Goal: Information Seeking & Learning: Learn about a topic

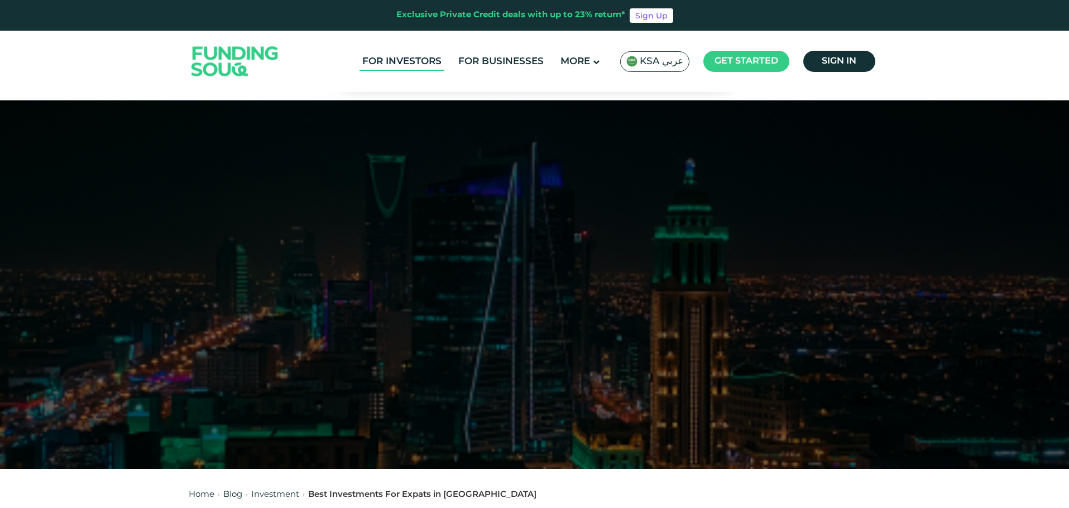
click at [405, 61] on link "For Investors" at bounding box center [401, 61] width 85 height 18
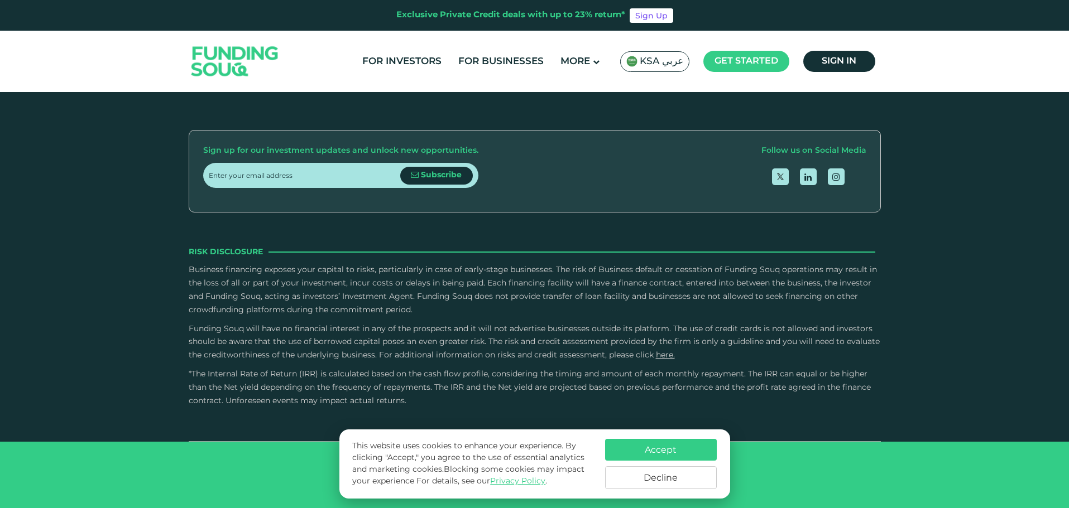
scroll to position [1507, 0]
click at [654, 477] on button "Decline" at bounding box center [661, 478] width 112 height 23
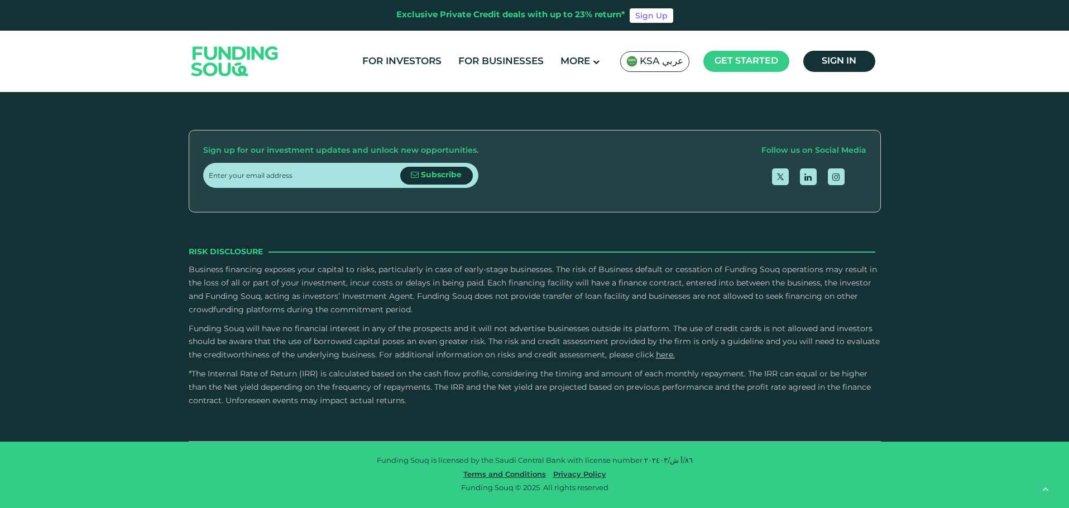
scroll to position [2177, 0]
type tc-range-slider "40000"
type tc-range-slider "110000"
drag, startPoint x: 234, startPoint y: 219, endPoint x: 242, endPoint y: 223, distance: 8.2
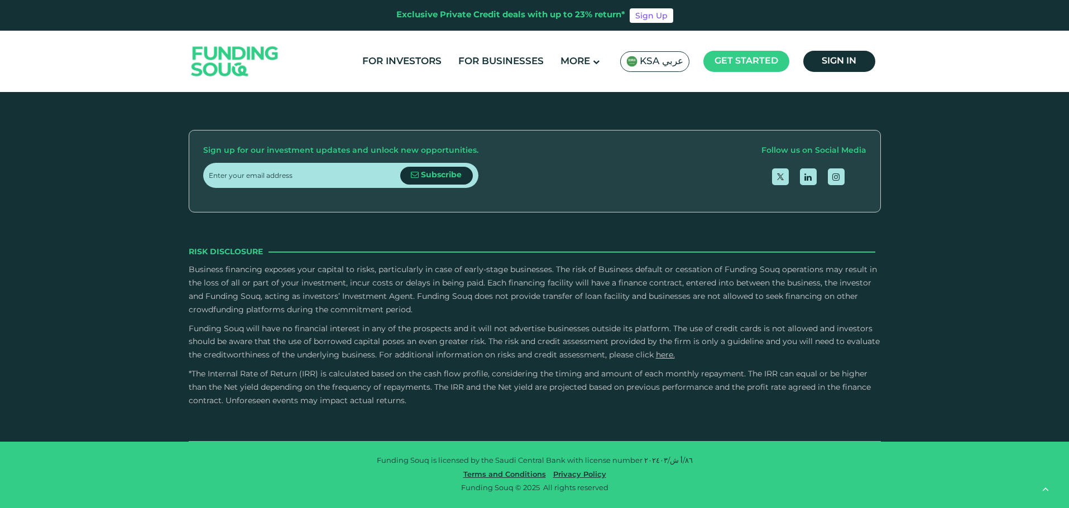
drag, startPoint x: 559, startPoint y: 226, endPoint x: 438, endPoint y: 225, distance: 121.7
type tc-range-slider "5"
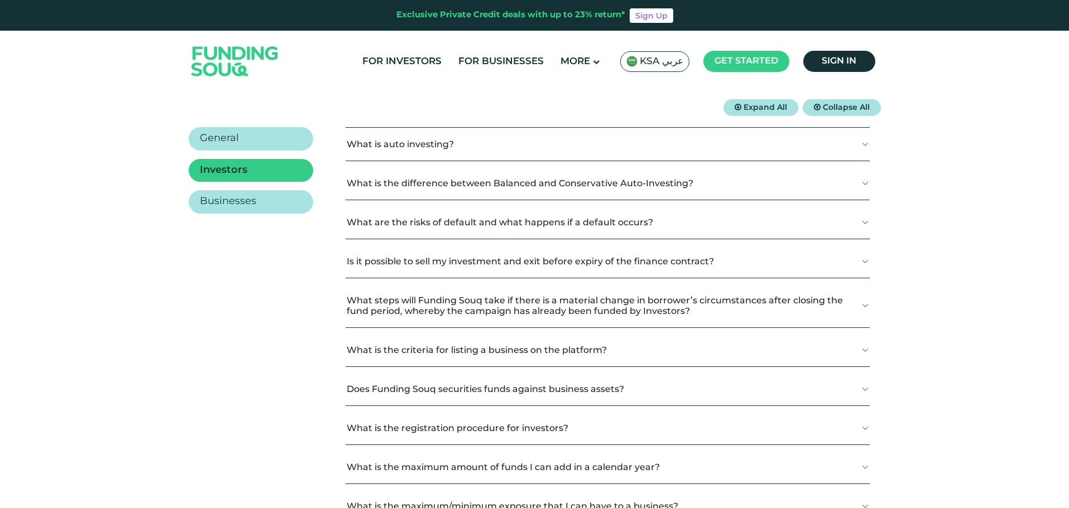
scroll to position [167, 0]
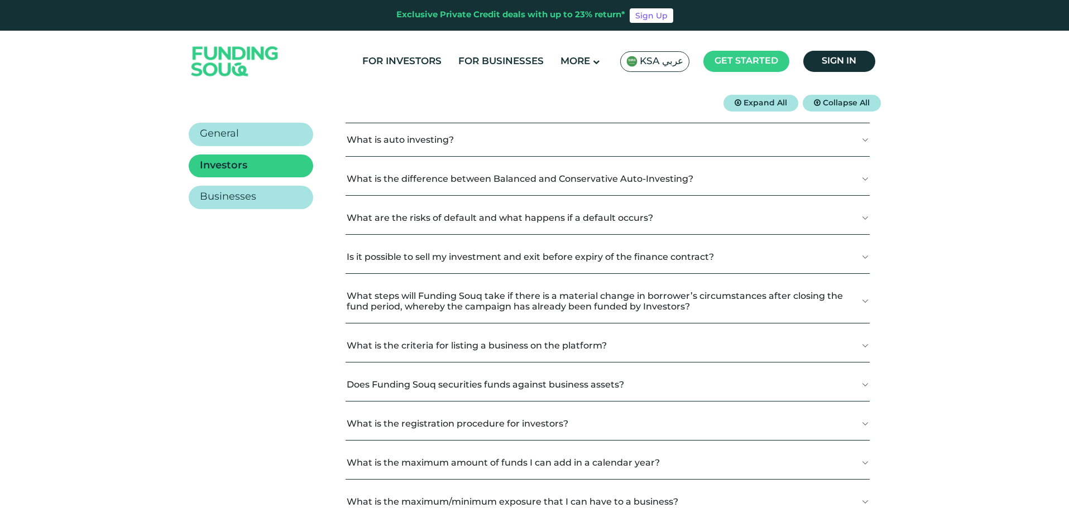
click at [424, 137] on button "What is auto investing?" at bounding box center [608, 139] width 524 height 33
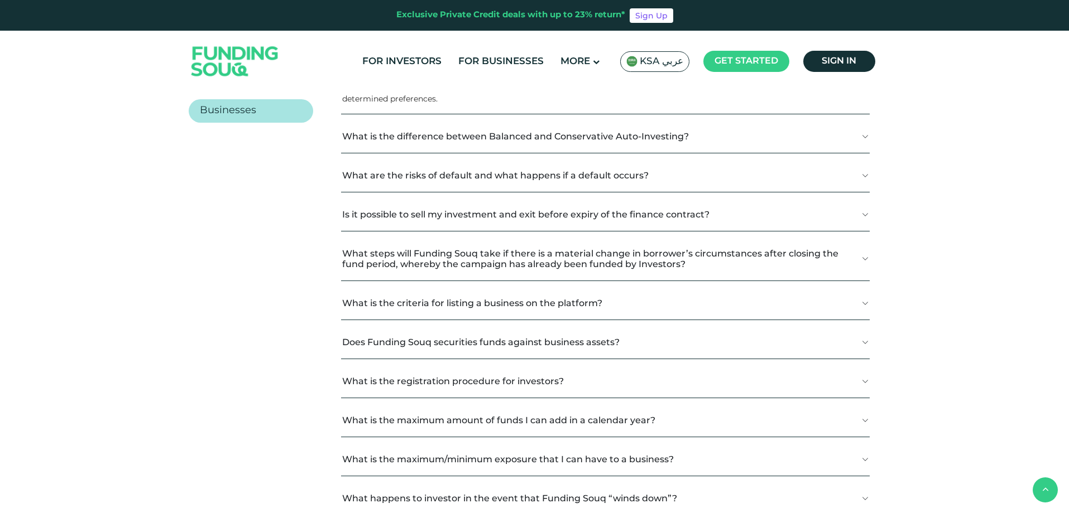
scroll to position [279, 0]
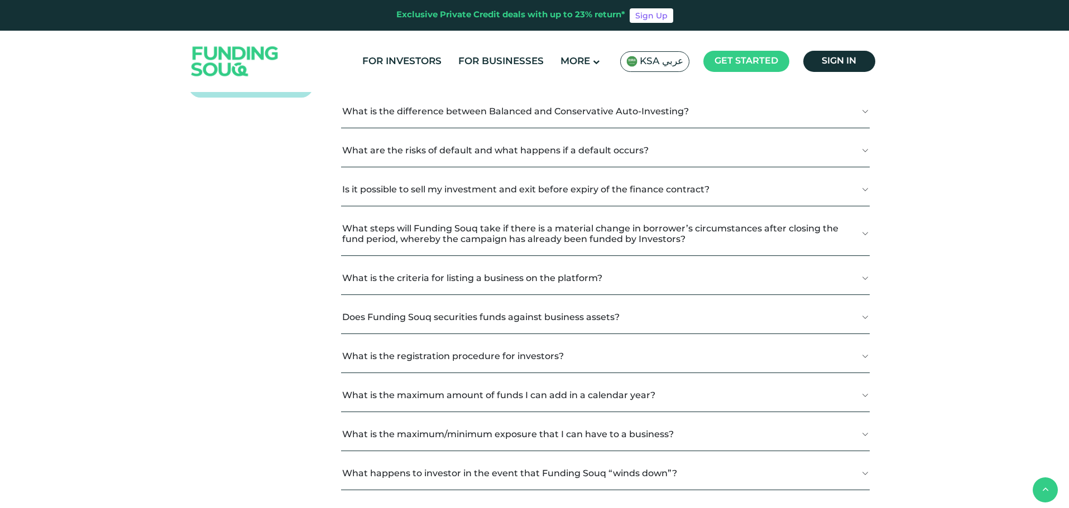
click at [630, 195] on button "Is it possible to sell my investment and exit before expiry of the finance cont…" at bounding box center [605, 189] width 529 height 33
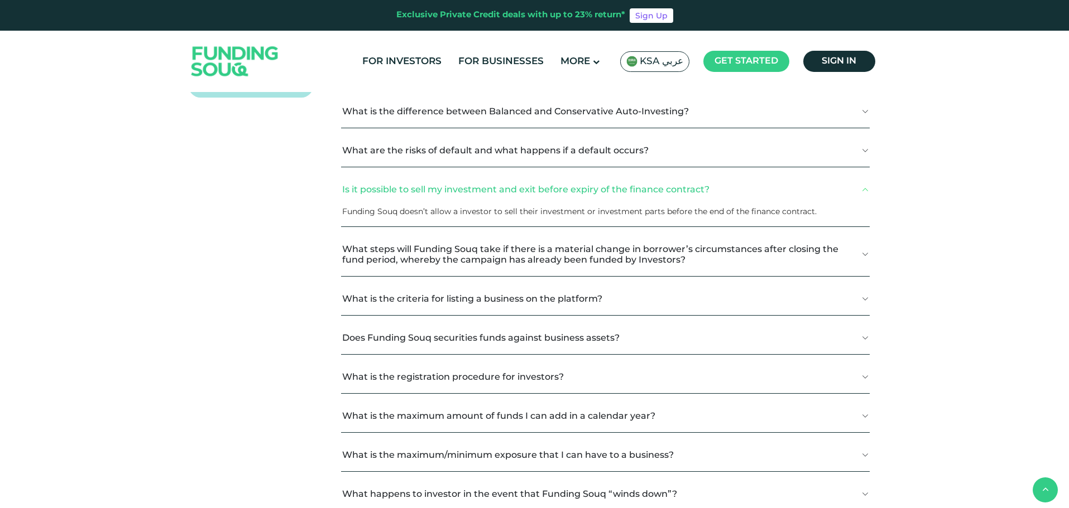
click at [702, 189] on button "Is it possible to sell my investment and exit before expiry of the finance cont…" at bounding box center [605, 189] width 529 height 33
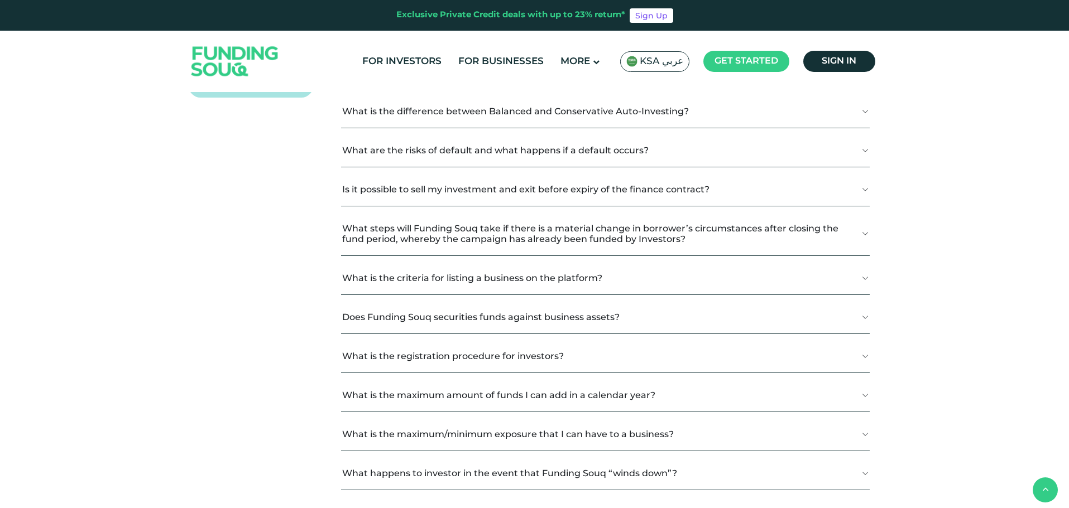
scroll to position [335, 0]
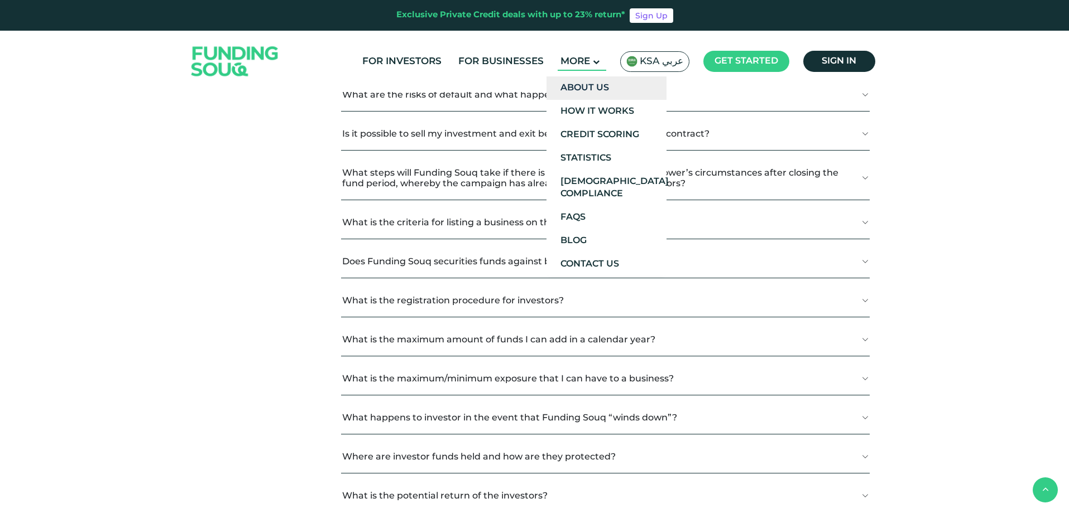
click at [594, 88] on link "About Us" at bounding box center [606, 87] width 120 height 23
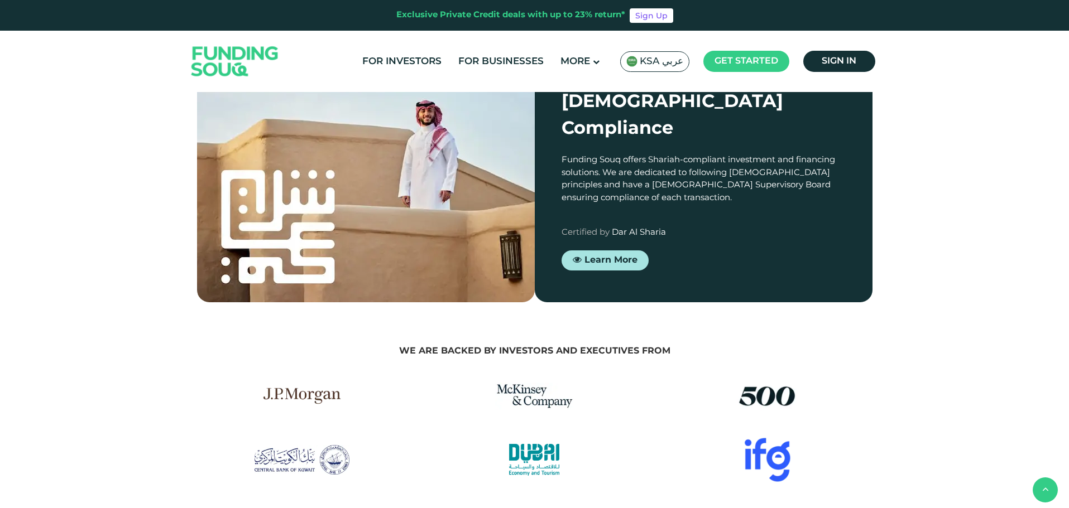
scroll to position [1284, 0]
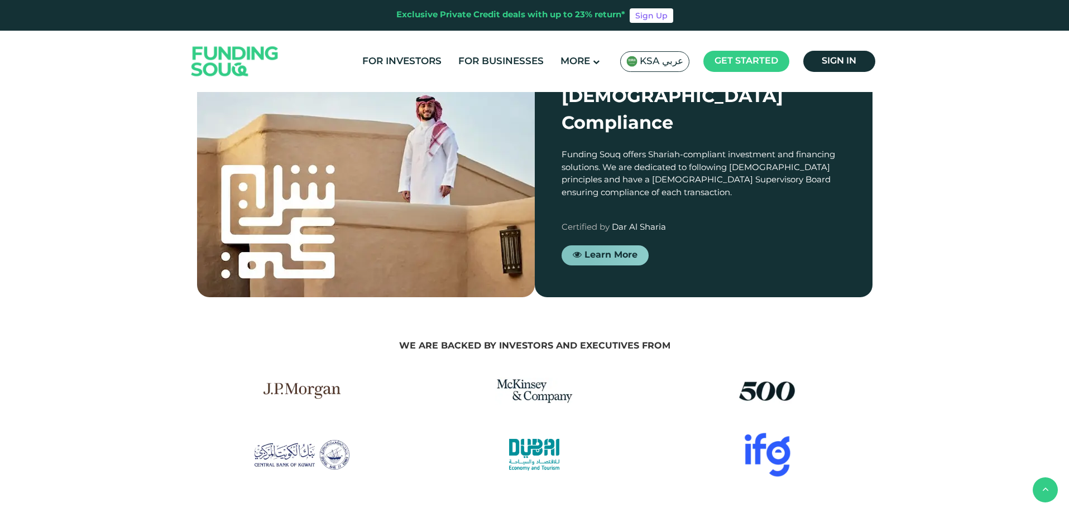
click at [604, 245] on link "Learn More" at bounding box center [605, 255] width 87 height 20
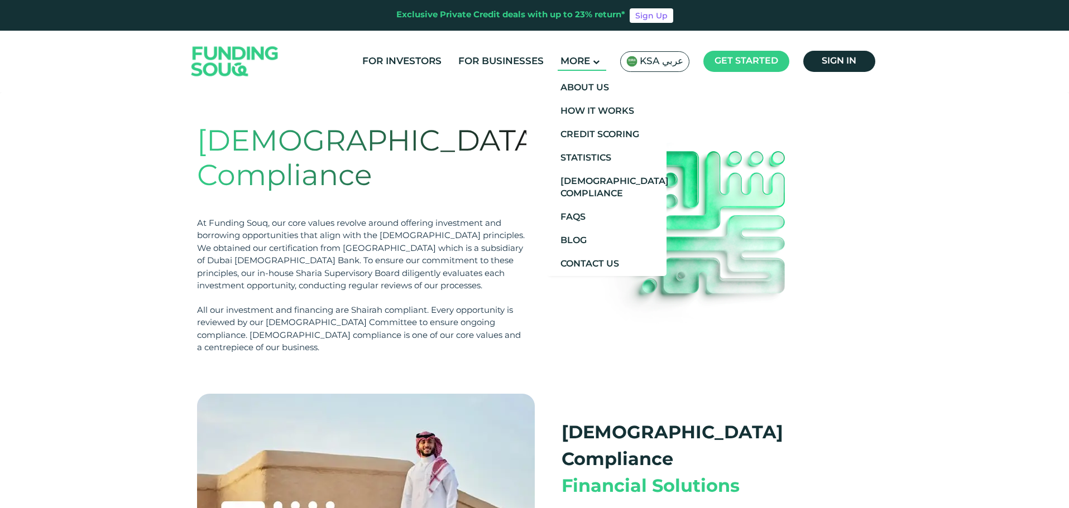
click at [590, 60] on span "More" at bounding box center [575, 61] width 30 height 9
click at [597, 80] on link "About Us" at bounding box center [606, 87] width 120 height 23
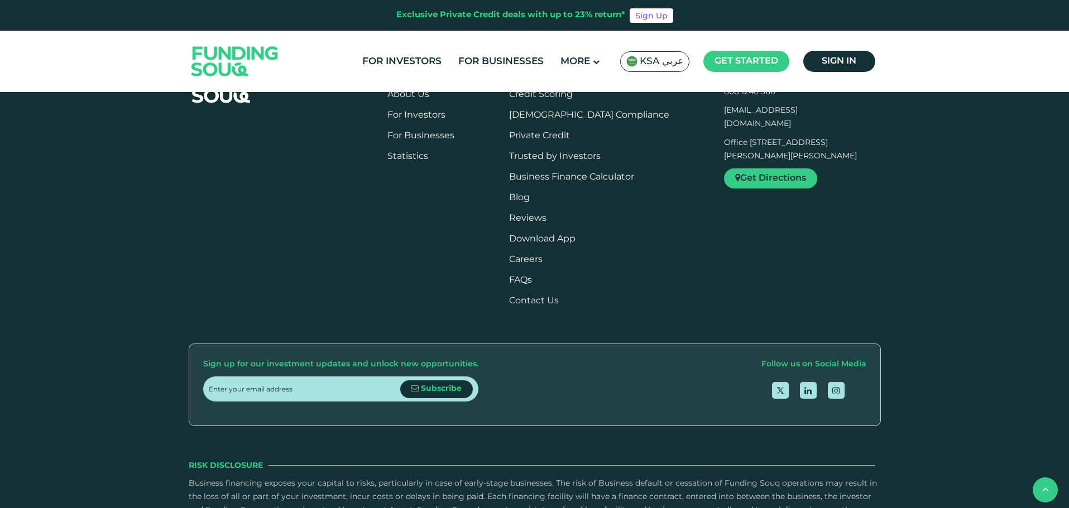
scroll to position [1395, 0]
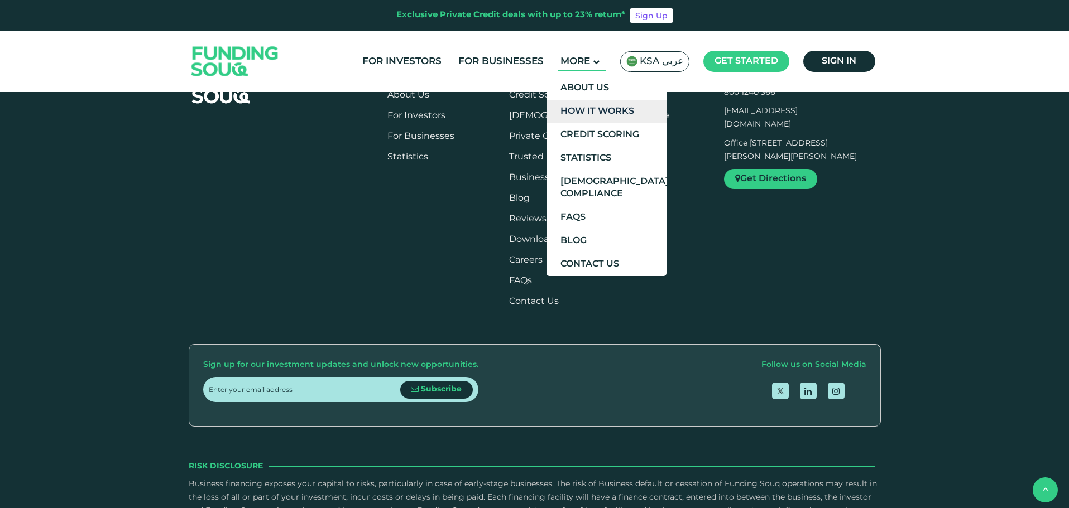
click at [611, 111] on link "How It Works" at bounding box center [606, 111] width 120 height 23
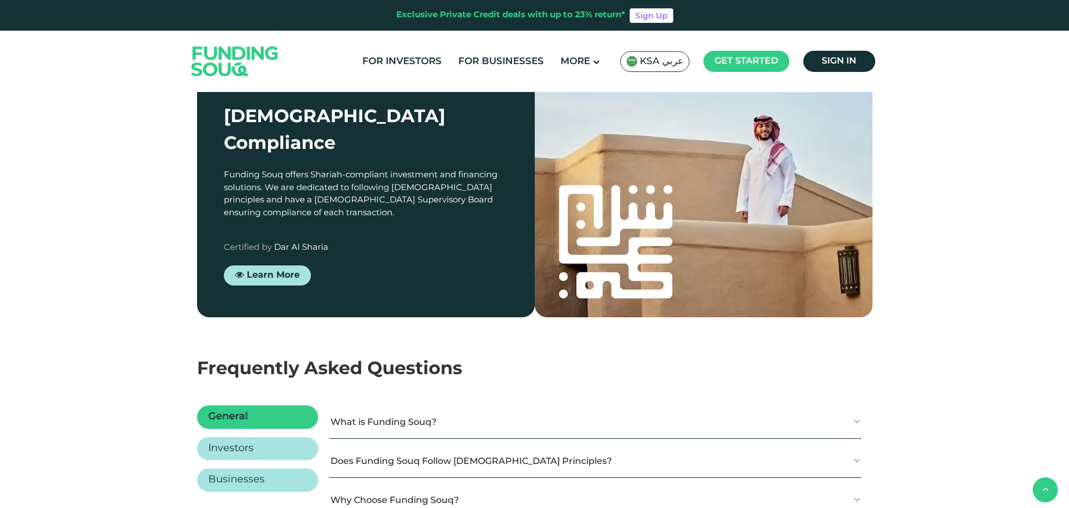
scroll to position [1451, 0]
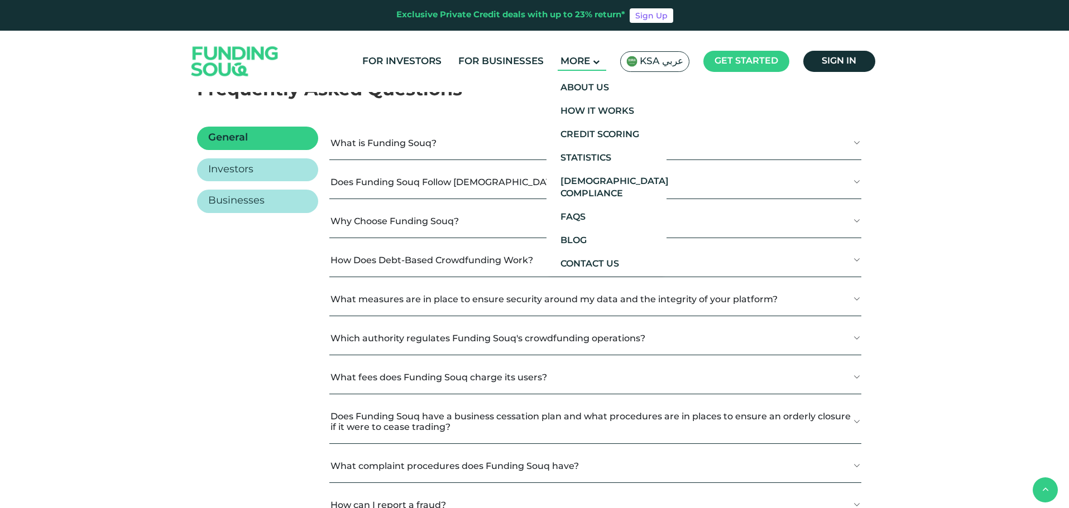
click at [599, 64] on icon at bounding box center [596, 62] width 7 height 7
click at [610, 193] on link "[DEMOGRAPHIC_DATA] Compliance" at bounding box center [606, 188] width 120 height 36
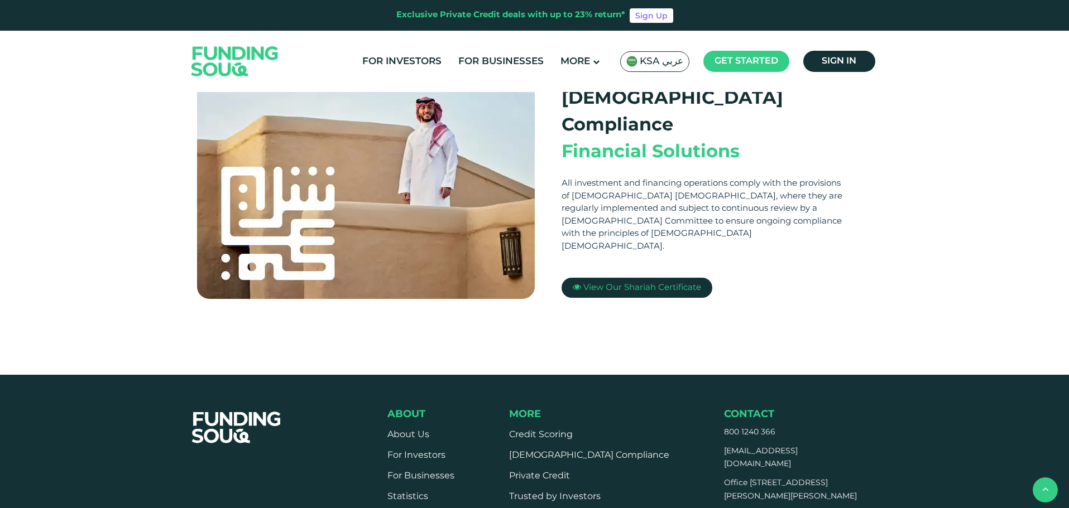
scroll to position [558, 0]
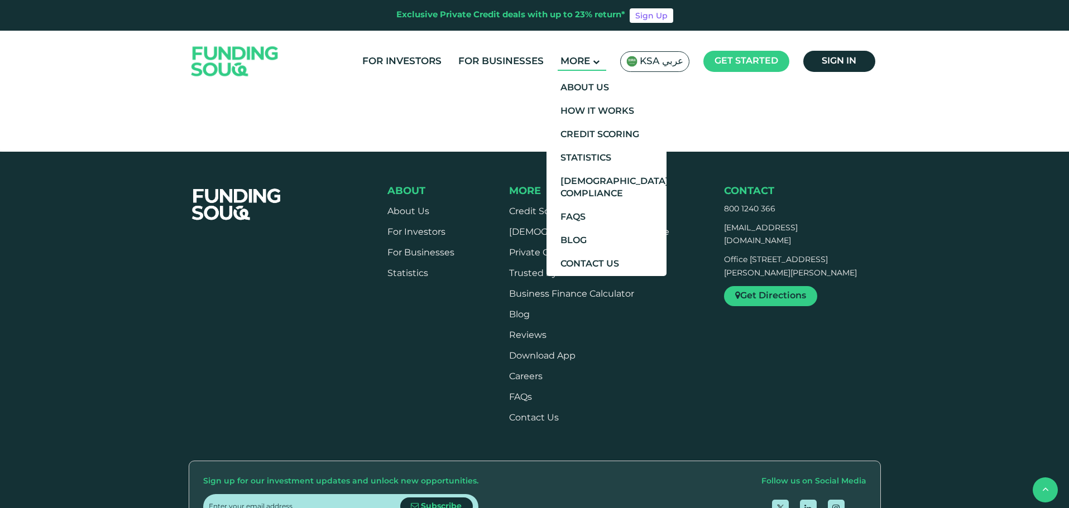
click at [599, 59] on icon at bounding box center [596, 62] width 7 height 7
click at [581, 236] on link "Blog" at bounding box center [606, 240] width 120 height 23
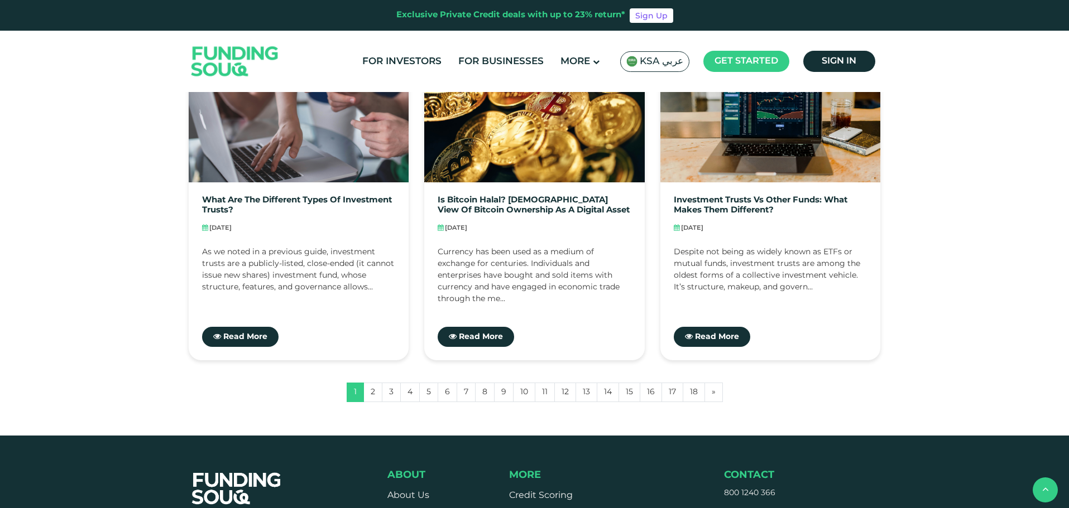
scroll to position [1172, 0]
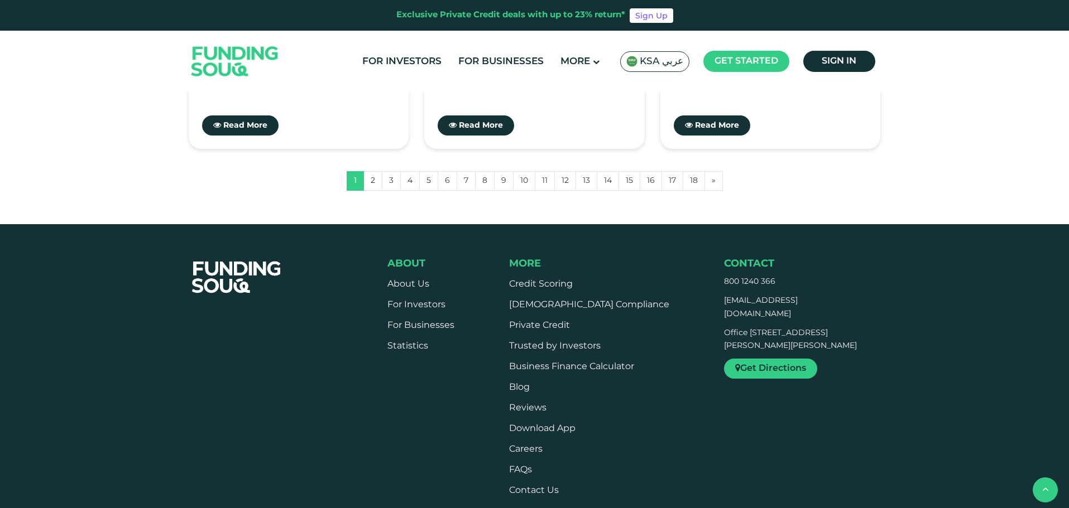
drag, startPoint x: 567, startPoint y: 285, endPoint x: 581, endPoint y: 80, distance: 205.9
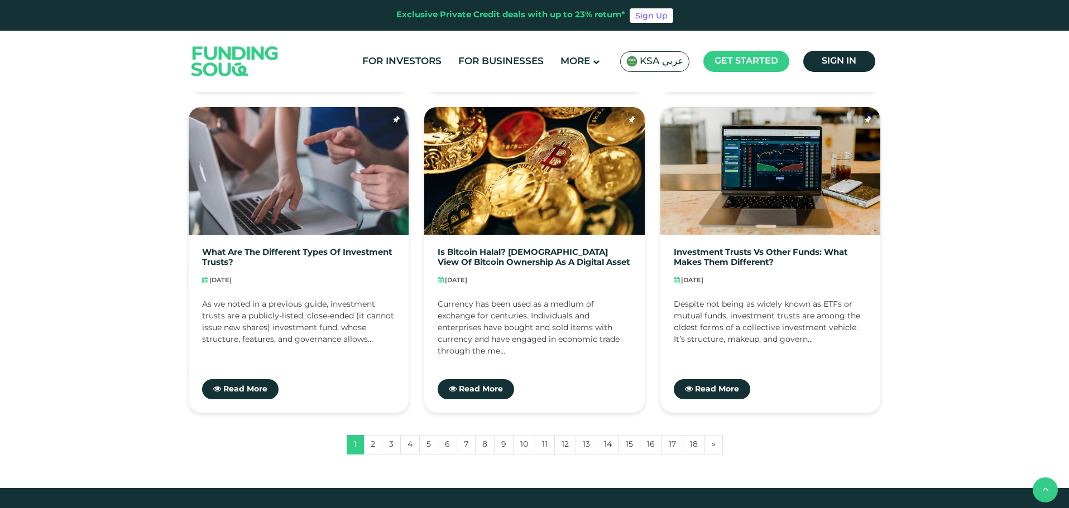
scroll to position [0, 0]
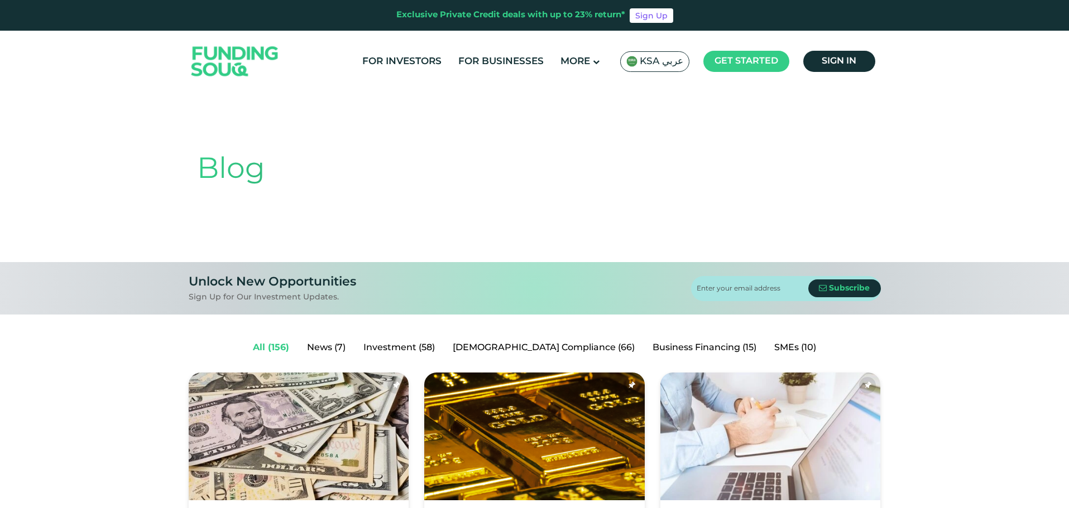
drag, startPoint x: 576, startPoint y: 236, endPoint x: 580, endPoint y: 82, distance: 153.6
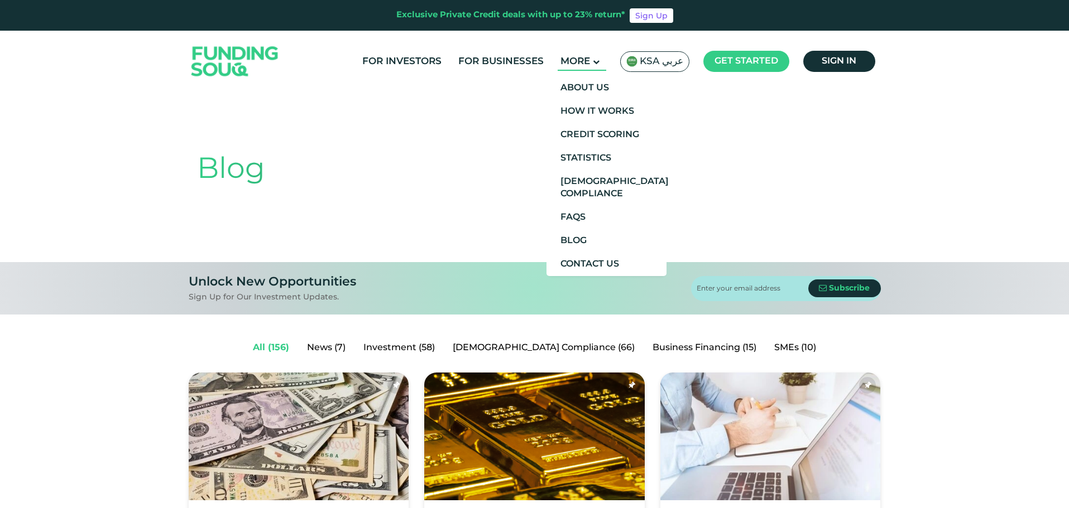
click at [598, 64] on icon at bounding box center [596, 62] width 7 height 7
click at [582, 218] on link "FAQs" at bounding box center [606, 217] width 120 height 23
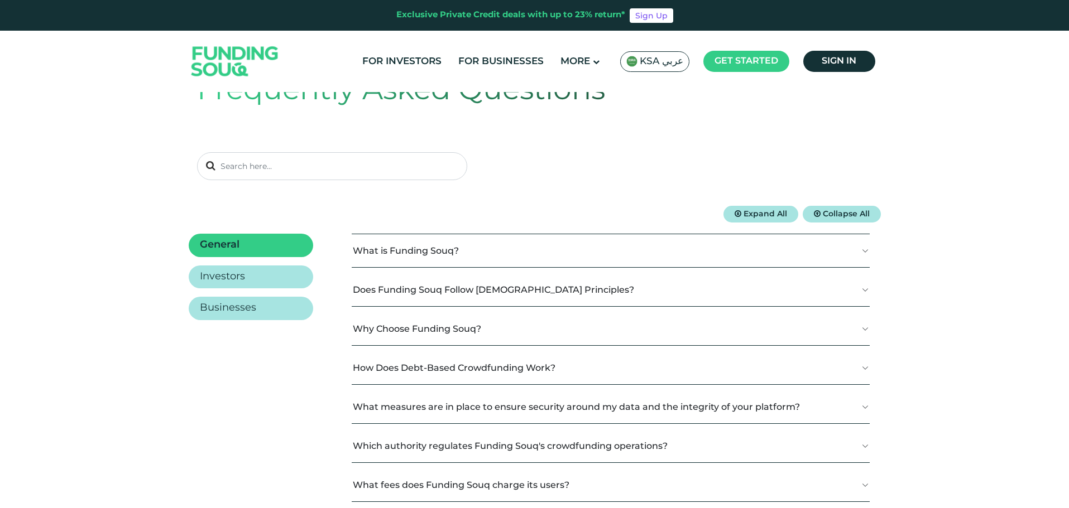
scroll to position [56, 0]
click at [520, 356] on button "How Does Debt-Based Crowdfunding Work?" at bounding box center [611, 368] width 518 height 33
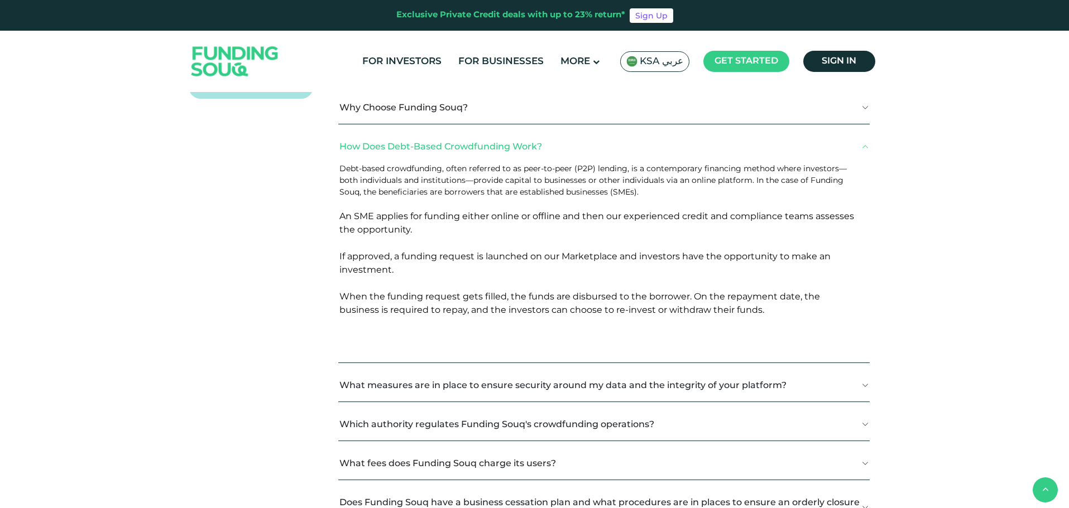
scroll to position [279, 0]
drag, startPoint x: 357, startPoint y: 193, endPoint x: 611, endPoint y: 194, distance: 254.0
click at [611, 194] on span "Debt-based crowdfunding, often referred to as peer-to-peer (P2P) lending, is a …" at bounding box center [592, 178] width 507 height 33
click at [572, 222] on p "An SME applies for funding either online or offline and then our experienced cr…" at bounding box center [599, 275] width 521 height 132
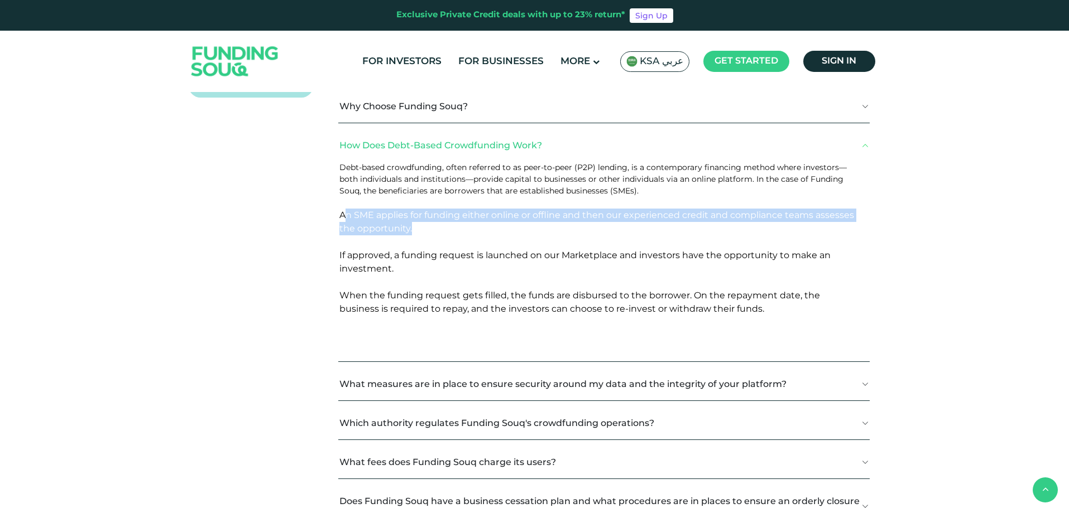
drag, startPoint x: 347, startPoint y: 219, endPoint x: 889, endPoint y: 224, distance: 541.4
click at [889, 224] on div "Frequently Asked Questions Expand All Collapse All General Investors" at bounding box center [534, 246] width 1069 height 866
click at [575, 233] on p "An SME applies for funding either online or offline and then our experienced cr…" at bounding box center [599, 275] width 521 height 132
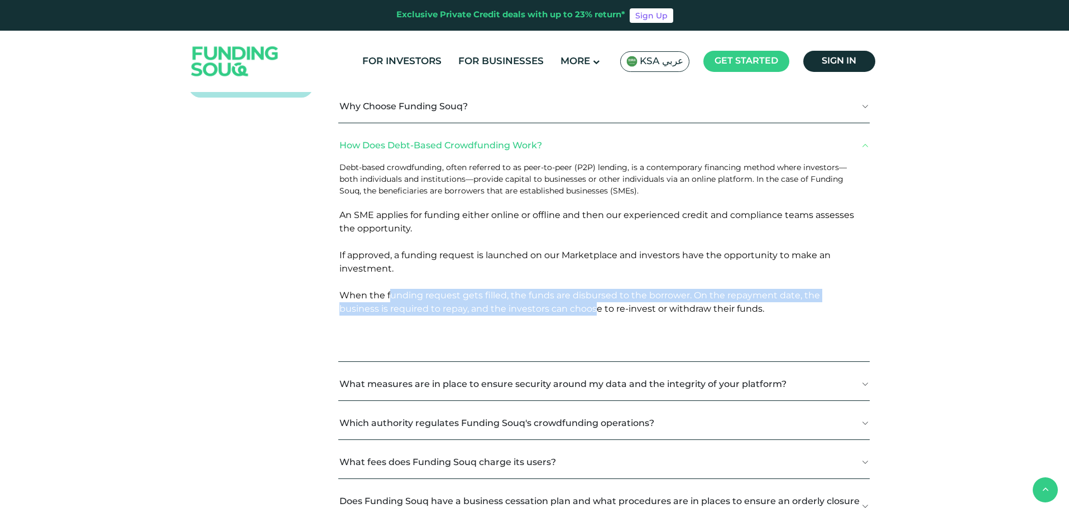
drag, startPoint x: 390, startPoint y: 293, endPoint x: 555, endPoint y: 303, distance: 165.5
click at [555, 303] on p "An SME applies for funding either online or offline and then our experienced cr…" at bounding box center [599, 275] width 521 height 132
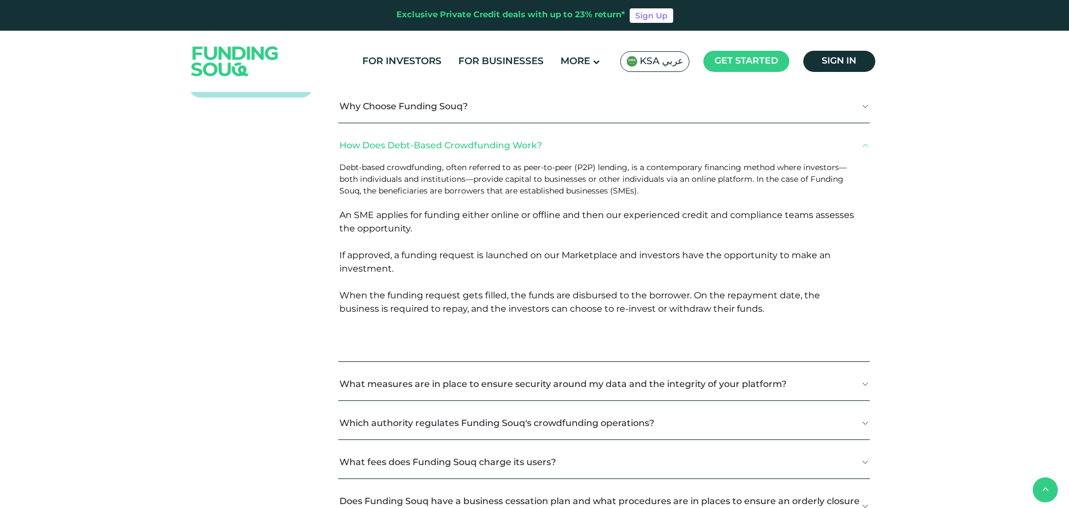
click at [603, 316] on p "An SME applies for funding either online or offline and then our experienced cr…" at bounding box center [599, 275] width 521 height 132
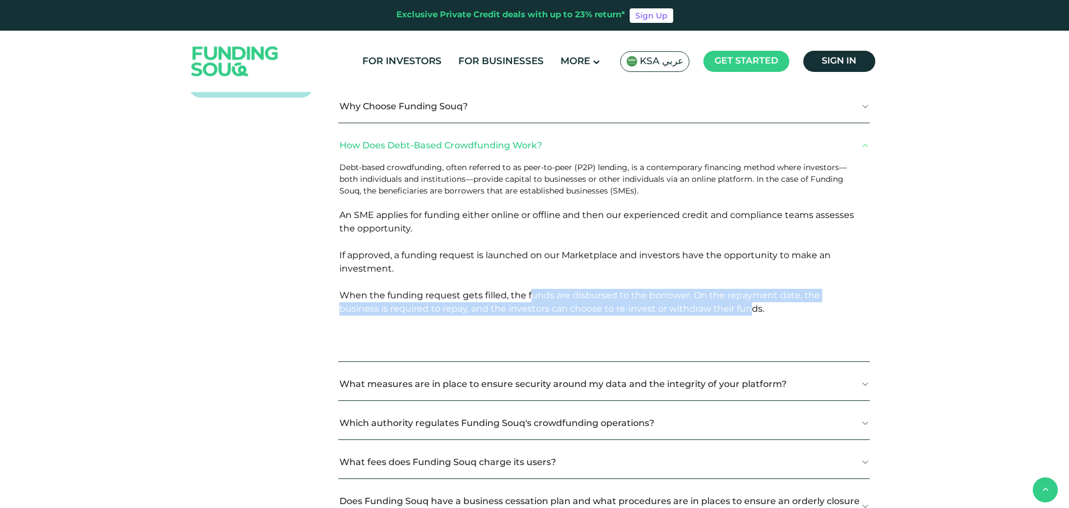
drag, startPoint x: 528, startPoint y: 293, endPoint x: 709, endPoint y: 304, distance: 181.7
click at [709, 304] on span "An SME applies for funding either online or offline and then our experienced cr…" at bounding box center [596, 262] width 515 height 104
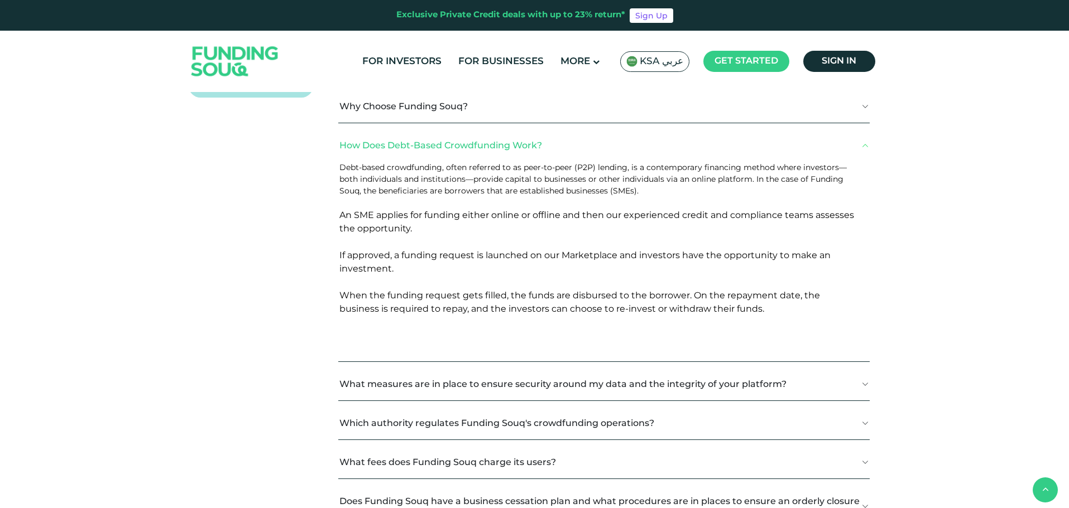
click at [750, 328] on p "An SME applies for funding either online or offline and then our experienced cr…" at bounding box center [599, 275] width 521 height 132
drag, startPoint x: 357, startPoint y: 310, endPoint x: 718, endPoint y: 313, distance: 361.7
click at [718, 313] on span "An SME applies for funding either online or offline and then our experienced cr…" at bounding box center [596, 262] width 515 height 104
click at [729, 325] on p "An SME applies for funding either online or offline and then our experienced cr…" at bounding box center [599, 275] width 521 height 132
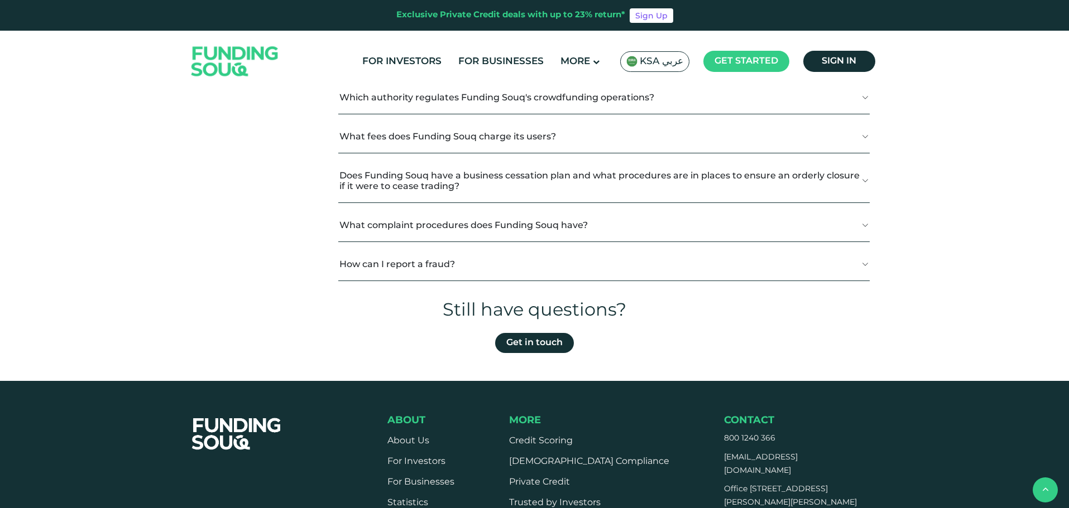
scroll to position [614, 0]
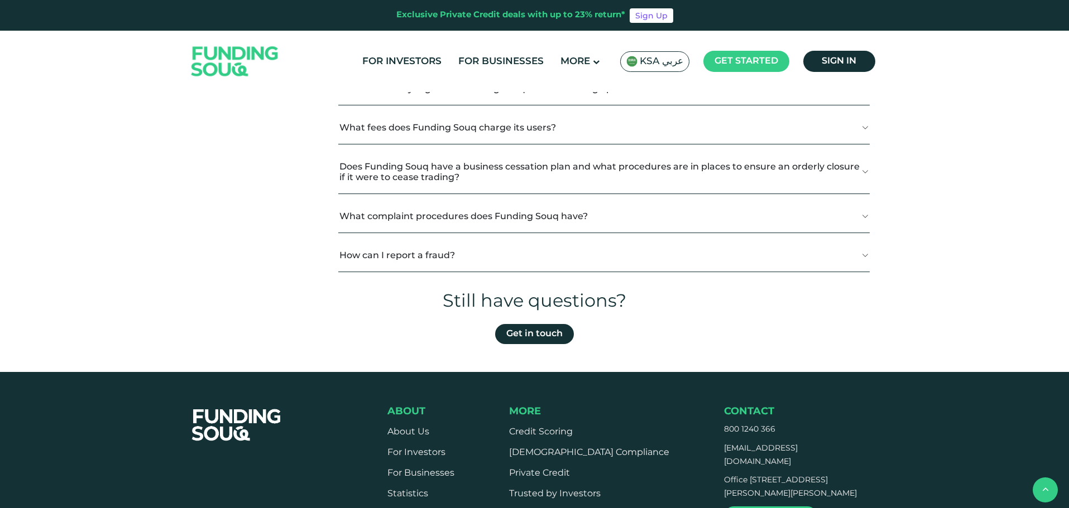
click at [460, 217] on button "What complaint procedures does Funding Souq have?" at bounding box center [603, 216] width 531 height 33
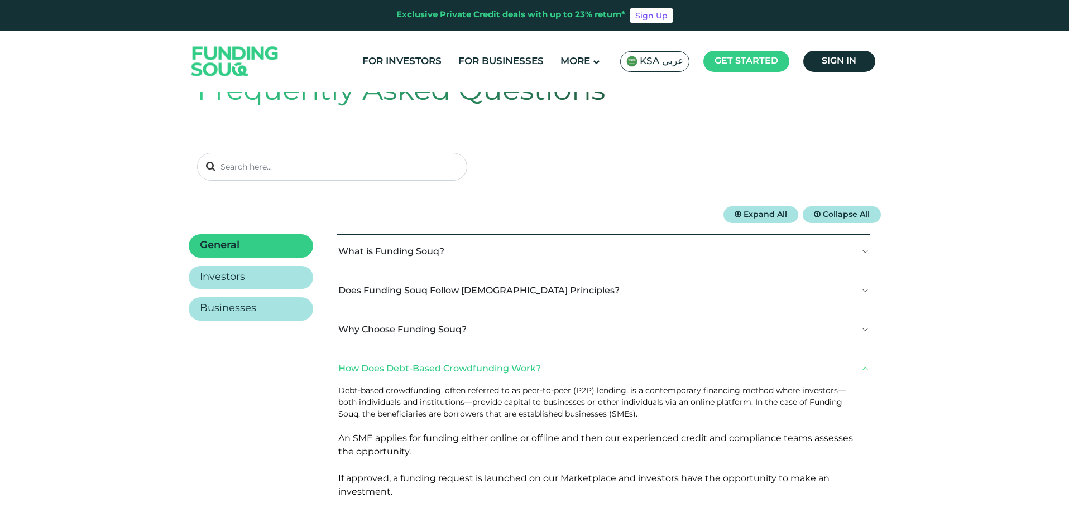
scroll to position [0, 0]
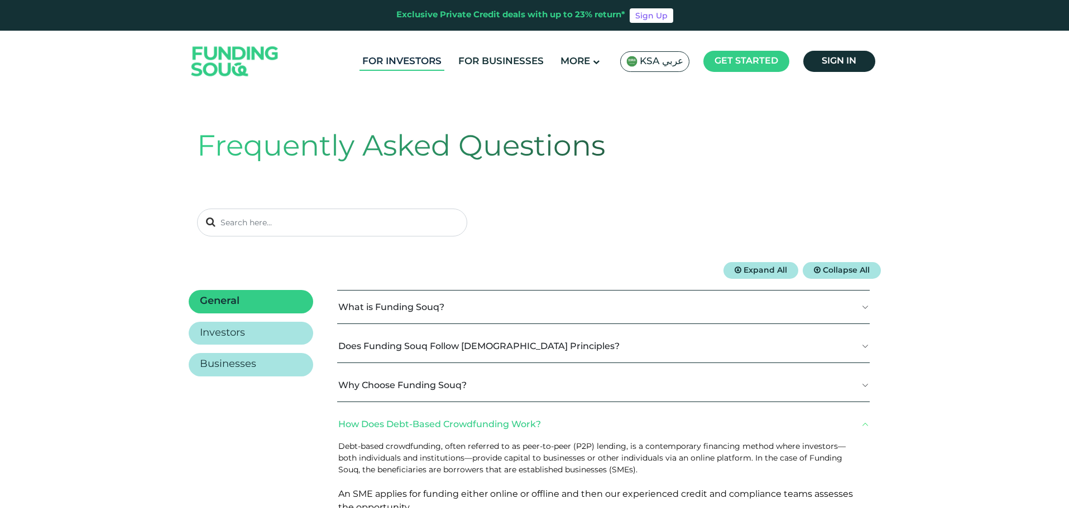
click at [407, 61] on link "For Investors" at bounding box center [401, 61] width 85 height 18
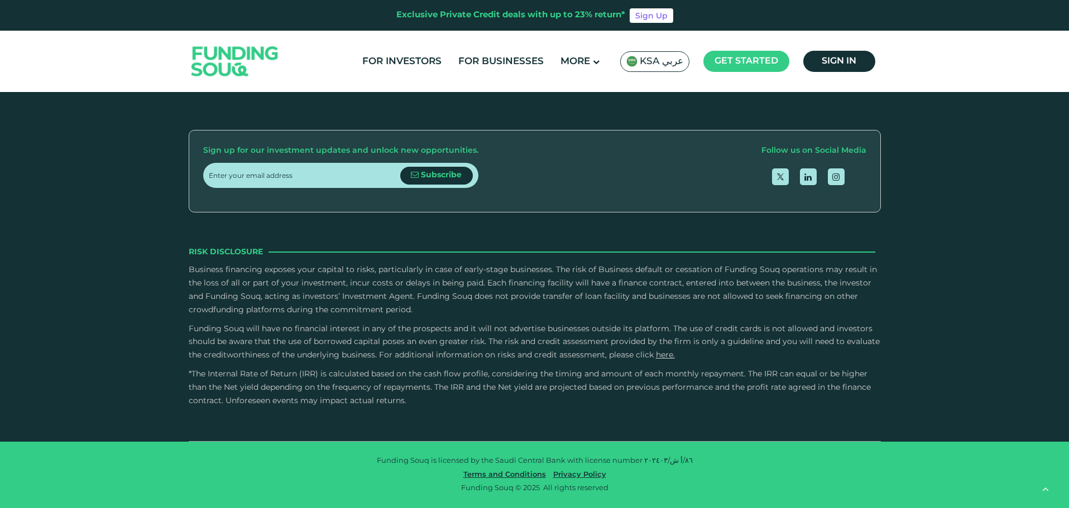
scroll to position [1507, 0]
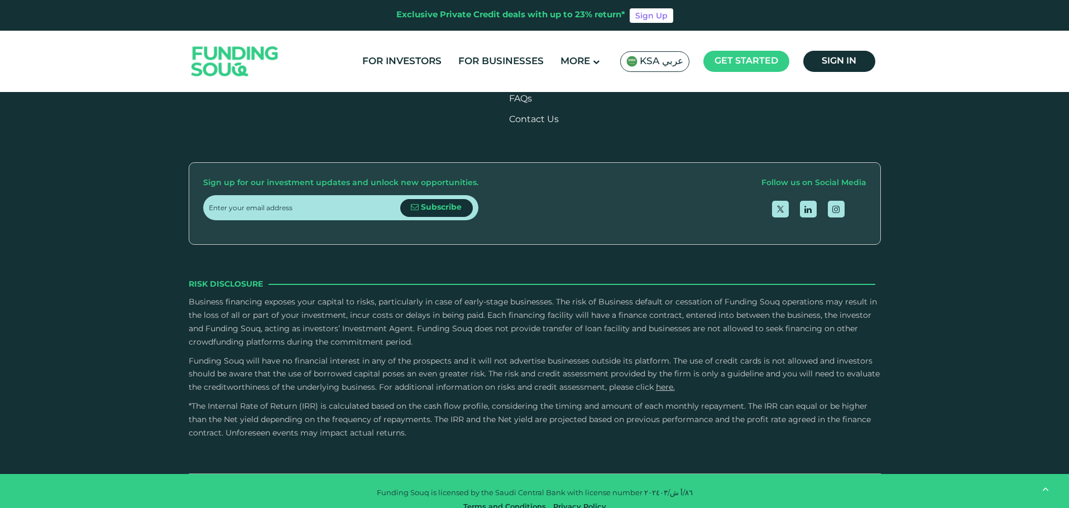
drag, startPoint x: 434, startPoint y: 217, endPoint x: 466, endPoint y: 217, distance: 32.4
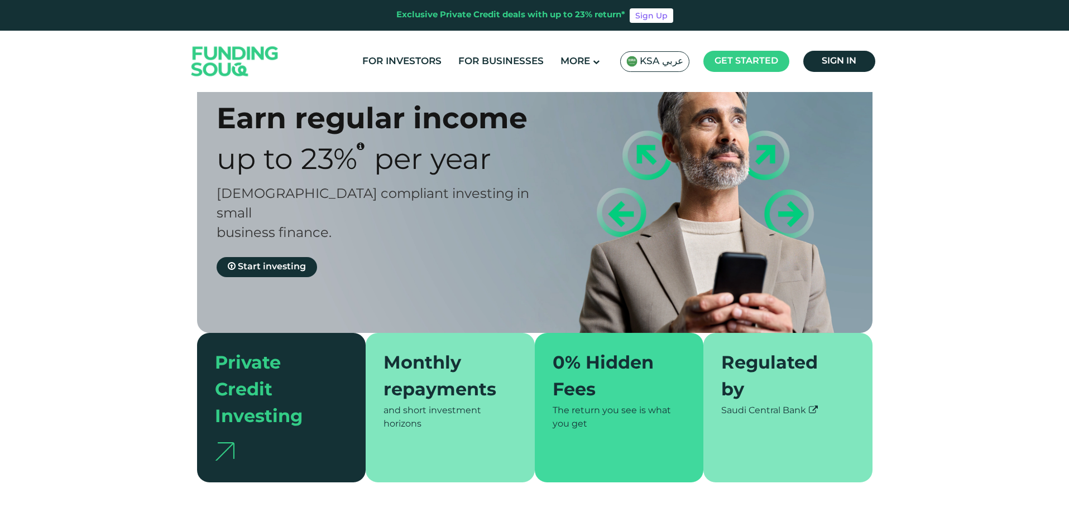
scroll to position [0, 0]
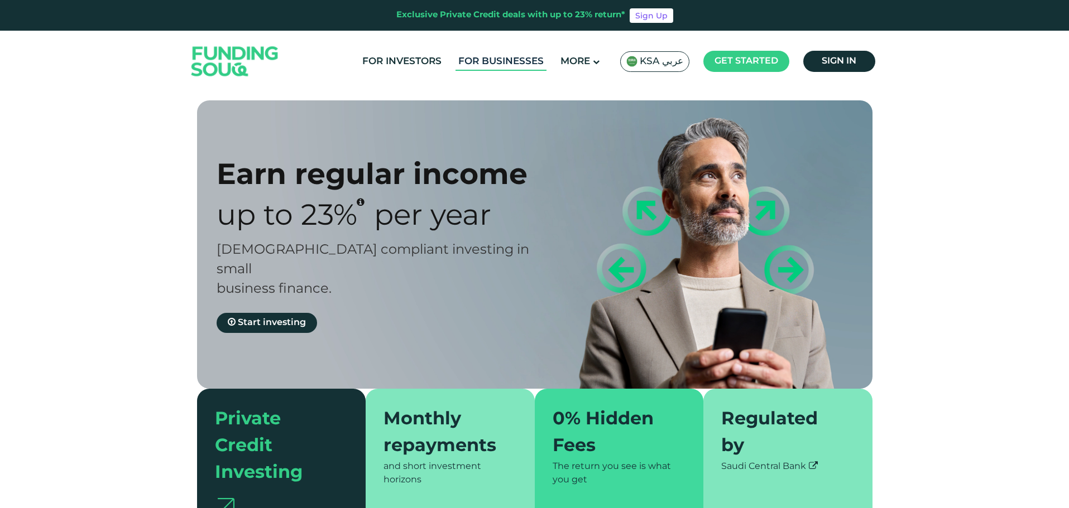
click at [515, 63] on link "For Businesses" at bounding box center [500, 61] width 91 height 18
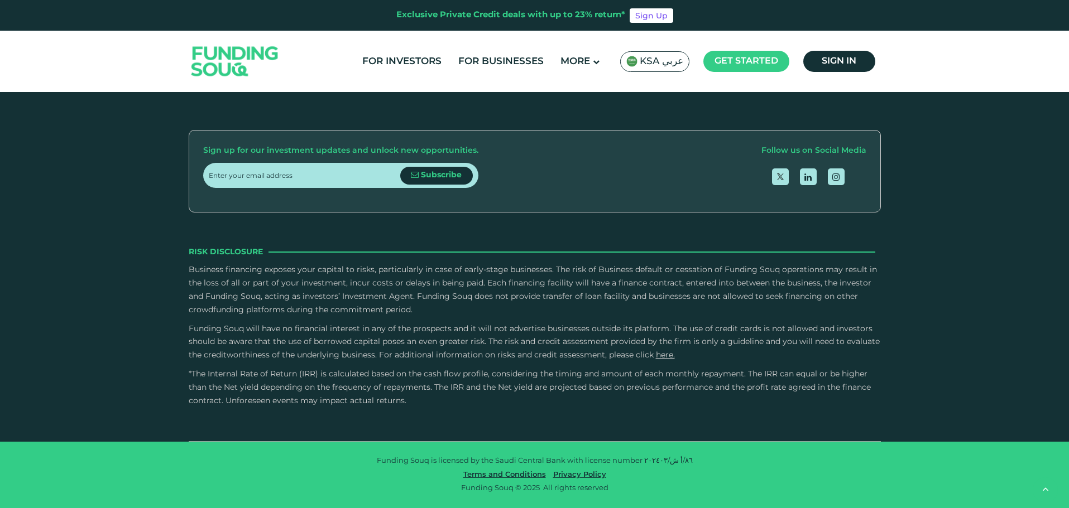
scroll to position [2233, 0]
click at [402, 59] on link "For Investors" at bounding box center [401, 61] width 85 height 18
